Goal: Information Seeking & Learning: Compare options

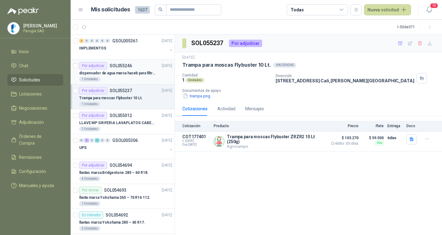
click at [121, 66] on p "SOL055246" at bounding box center [120, 65] width 22 height 4
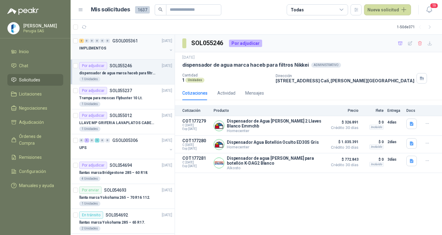
click at [143, 48] on div "IMPLEMENTOS" at bounding box center [123, 47] width 88 height 7
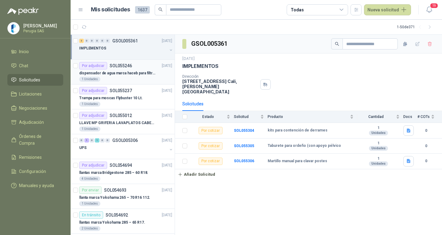
click at [128, 73] on p "dispensador de agua marca haceb para filtros Nikkei" at bounding box center [117, 73] width 76 height 6
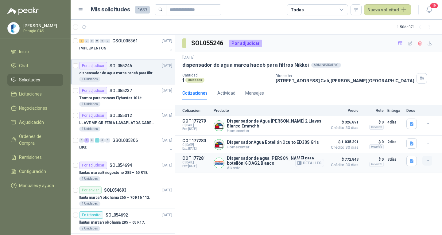
click at [430, 163] on button "button" at bounding box center [427, 160] width 10 height 10
click at [276, 159] on p "Dispensador de agua [PERSON_NAME] para botellón K-DAG2 [PERSON_NAME]" at bounding box center [275, 160] width 97 height 10
click at [314, 162] on button "Detalles" at bounding box center [309, 163] width 29 height 8
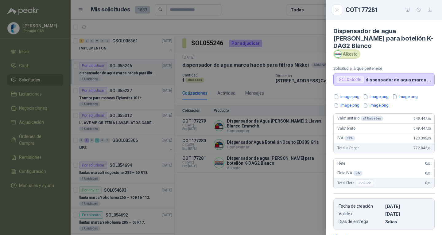
scroll to position [94, 0]
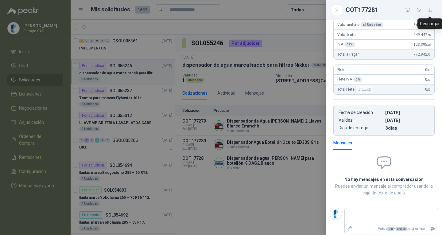
click at [431, 11] on icon "button" at bounding box center [429, 9] width 5 height 5
click at [335, 10] on icon "Close" at bounding box center [336, 9] width 5 height 5
